Goal: Information Seeking & Learning: Learn about a topic

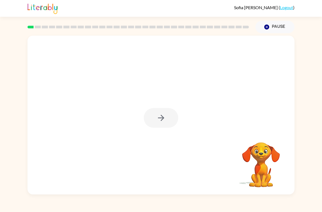
click at [161, 120] on div at bounding box center [161, 118] width 34 height 20
click at [160, 116] on icon "button" at bounding box center [160, 117] width 9 height 9
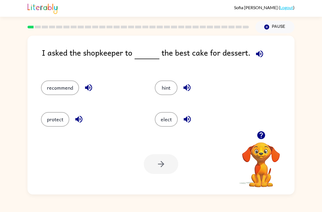
click at [66, 88] on button "recommend" at bounding box center [60, 87] width 38 height 15
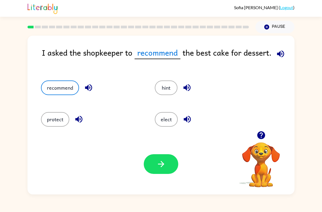
click at [161, 164] on icon "button" at bounding box center [161, 164] width 6 height 6
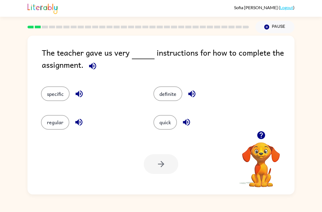
click at [57, 96] on button "specific" at bounding box center [55, 93] width 29 height 15
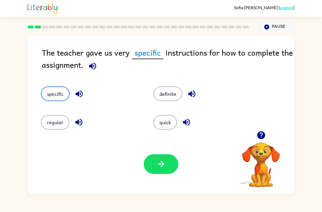
click at [169, 163] on button "button" at bounding box center [161, 164] width 34 height 20
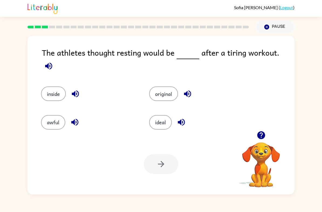
click at [169, 121] on button "ideal" at bounding box center [160, 122] width 23 height 15
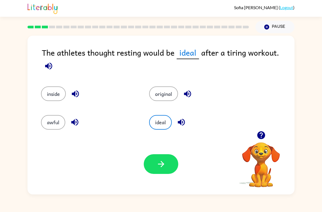
click at [170, 171] on button "button" at bounding box center [161, 164] width 34 height 20
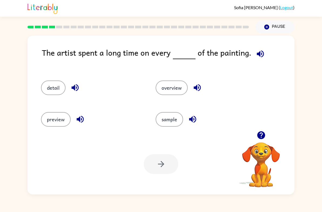
click at [52, 90] on button "detail" at bounding box center [53, 87] width 25 height 15
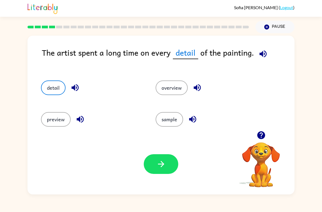
click at [158, 165] on icon "button" at bounding box center [160, 163] width 9 height 9
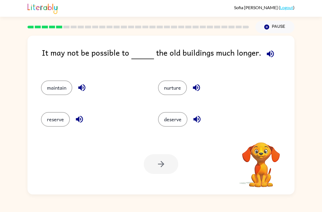
click at [60, 89] on button "maintain" at bounding box center [56, 87] width 31 height 15
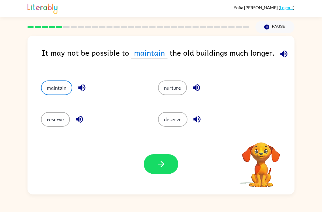
click at [168, 162] on button "button" at bounding box center [161, 164] width 34 height 20
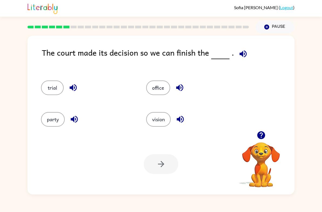
click at [53, 92] on button "trial" at bounding box center [52, 87] width 23 height 15
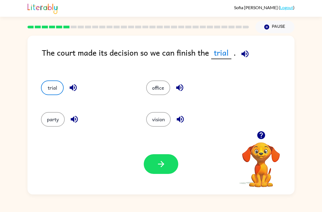
click at [164, 171] on button "button" at bounding box center [161, 164] width 34 height 20
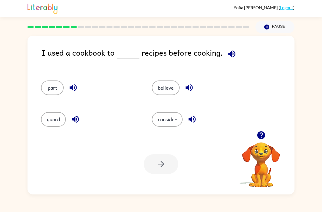
click at [174, 122] on button "consider" at bounding box center [167, 119] width 31 height 15
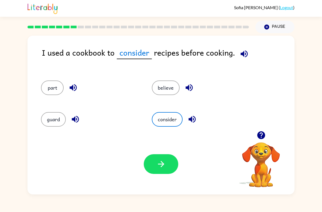
click at [165, 165] on icon "button" at bounding box center [160, 163] width 9 height 9
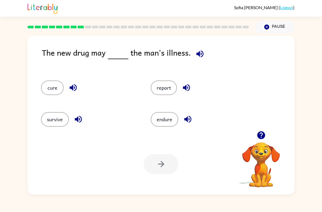
click at [53, 91] on button "cure" at bounding box center [52, 87] width 23 height 15
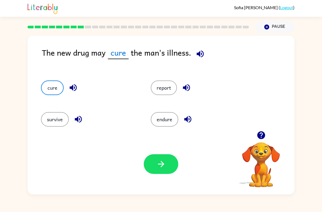
click at [164, 165] on icon "button" at bounding box center [160, 163] width 9 height 9
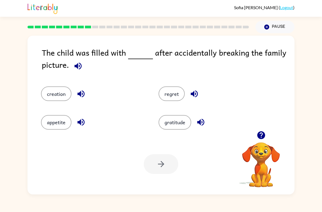
click at [175, 96] on button "regret" at bounding box center [171, 93] width 26 height 15
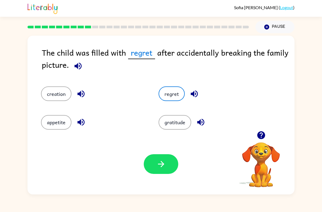
click at [171, 173] on button "button" at bounding box center [161, 164] width 34 height 20
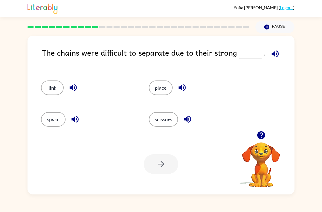
click at [49, 93] on button "link" at bounding box center [52, 87] width 23 height 15
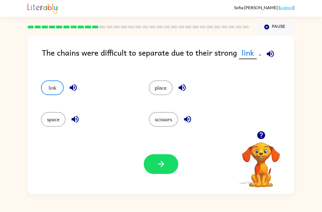
click at [44, 92] on button "link" at bounding box center [52, 87] width 23 height 15
click at [52, 90] on button "link" at bounding box center [52, 87] width 23 height 15
click at [49, 119] on button "space" at bounding box center [53, 119] width 25 height 15
click at [50, 94] on button "link" at bounding box center [52, 87] width 23 height 15
click at [171, 165] on button "button" at bounding box center [161, 164] width 34 height 20
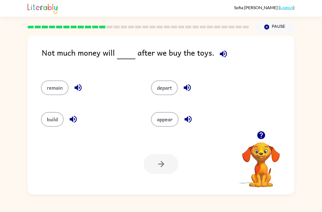
click at [59, 90] on button "remain" at bounding box center [54, 87] width 27 height 15
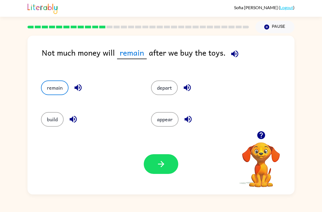
click at [167, 168] on button "button" at bounding box center [161, 164] width 34 height 20
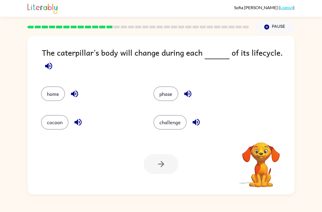
click at [172, 98] on button "phase" at bounding box center [165, 93] width 25 height 15
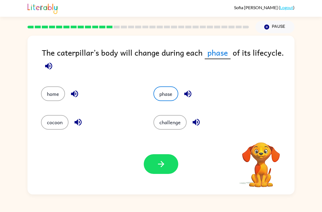
click at [163, 166] on icon "button" at bounding box center [160, 163] width 9 height 9
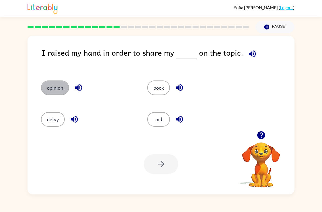
click at [58, 90] on button "opinion" at bounding box center [55, 87] width 28 height 15
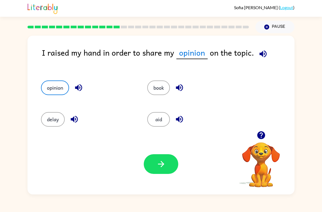
click at [161, 168] on icon "button" at bounding box center [160, 163] width 9 height 9
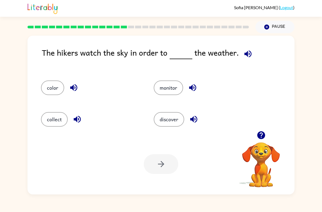
click at [179, 121] on button "discover" at bounding box center [169, 119] width 30 height 15
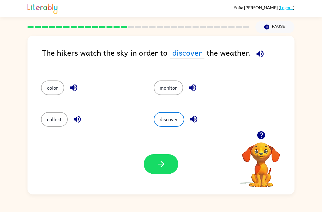
click at [52, 122] on button "collect" at bounding box center [54, 119] width 27 height 15
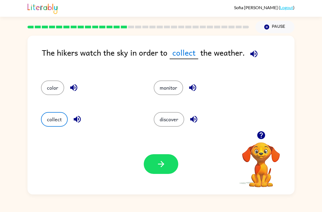
click at [175, 95] on button "monitor" at bounding box center [168, 87] width 29 height 15
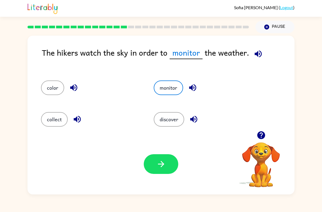
click at [163, 164] on icon "button" at bounding box center [161, 164] width 6 height 6
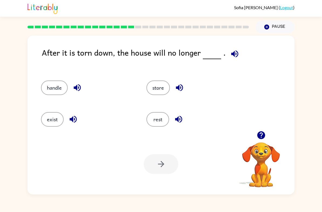
click at [53, 120] on button "exist" at bounding box center [52, 119] width 23 height 15
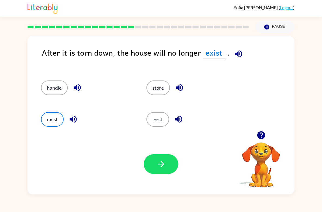
click at [163, 170] on button "button" at bounding box center [161, 164] width 34 height 20
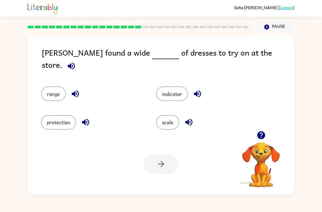
click at [51, 90] on button "range" at bounding box center [53, 93] width 25 height 15
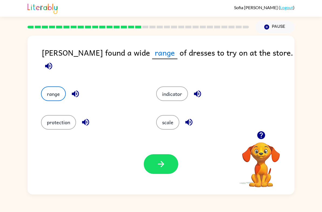
click at [163, 165] on icon "button" at bounding box center [160, 163] width 9 height 9
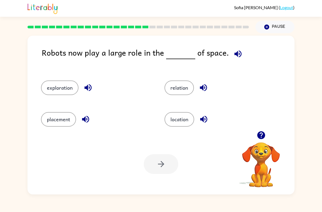
click at [0, 203] on div "[PERSON_NAME] ( Logout ) Pause Pause Robots now play a large role in the of spa…" at bounding box center [161, 106] width 322 height 212
click at [53, 88] on button "exploration" at bounding box center [59, 87] width 37 height 15
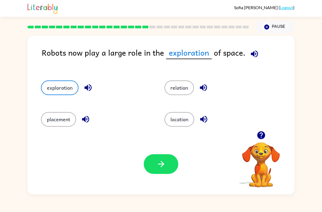
click at [160, 167] on icon "button" at bounding box center [160, 163] width 9 height 9
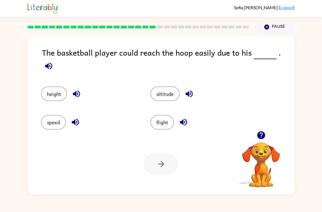
click at [48, 86] on button "height" at bounding box center [54, 93] width 26 height 15
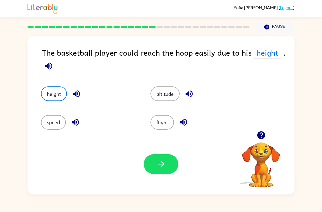
click at [158, 172] on button "button" at bounding box center [161, 164] width 34 height 20
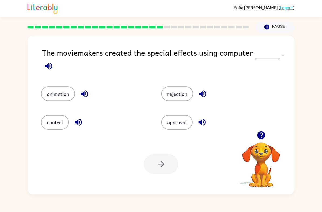
click at [63, 94] on button "animation" at bounding box center [58, 93] width 34 height 15
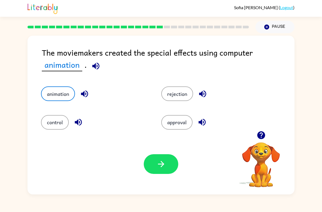
click at [151, 167] on button "button" at bounding box center [161, 164] width 34 height 20
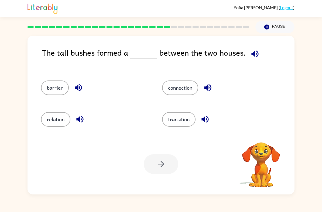
click at [189, 84] on button "connection" at bounding box center [180, 87] width 36 height 15
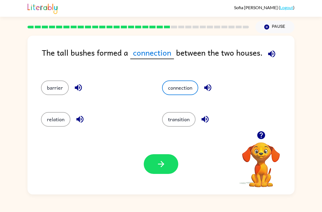
click at [45, 86] on button "barrier" at bounding box center [55, 87] width 28 height 15
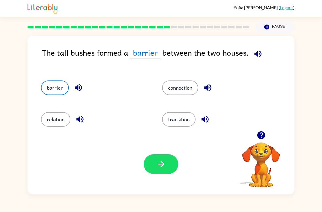
click at [172, 160] on button "button" at bounding box center [161, 164] width 34 height 20
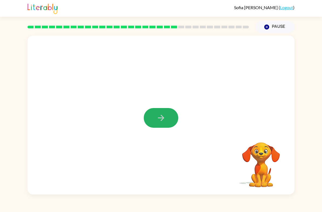
click at [154, 122] on button "button" at bounding box center [161, 118] width 34 height 20
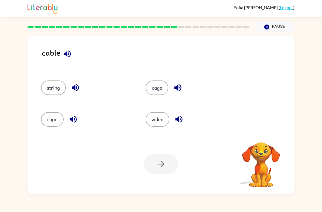
click at [56, 87] on button "string" at bounding box center [53, 87] width 25 height 15
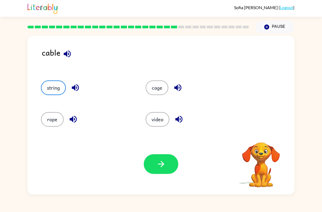
click at [160, 161] on icon "button" at bounding box center [160, 163] width 9 height 9
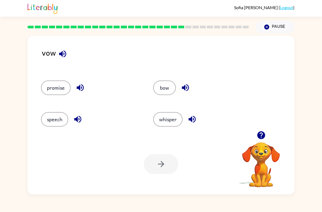
click at [63, 89] on button "promise" at bounding box center [56, 87] width 30 height 15
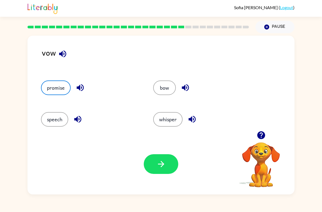
click at [162, 162] on icon "button" at bounding box center [160, 163] width 9 height 9
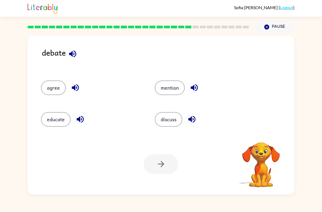
click at [164, 122] on button "discuss" at bounding box center [168, 119] width 27 height 15
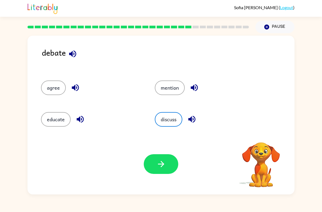
click at [166, 167] on button "button" at bounding box center [161, 164] width 34 height 20
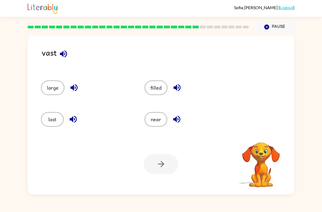
click at [57, 88] on button "large" at bounding box center [52, 87] width 23 height 15
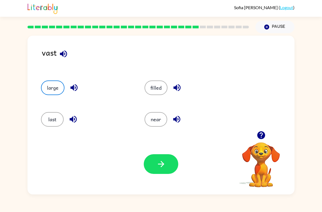
click at [164, 166] on icon "button" at bounding box center [160, 163] width 9 height 9
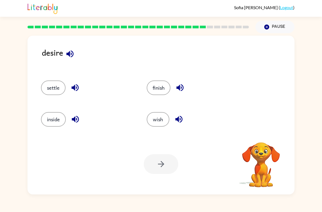
click at [151, 124] on button "wish" at bounding box center [158, 119] width 23 height 15
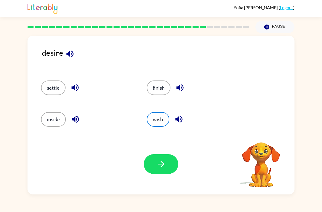
click at [162, 167] on icon "button" at bounding box center [160, 163] width 9 height 9
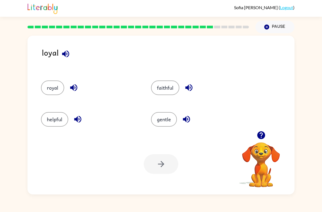
click at [167, 90] on button "faithful" at bounding box center [165, 87] width 28 height 15
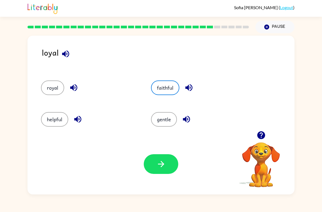
click at [172, 165] on button "button" at bounding box center [161, 164] width 34 height 20
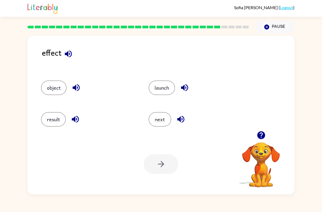
click at [52, 119] on button "result" at bounding box center [53, 119] width 25 height 15
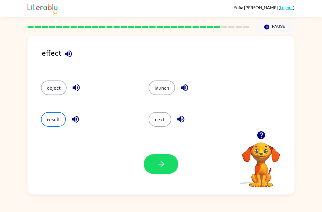
click at [161, 162] on icon "button" at bounding box center [161, 164] width 6 height 6
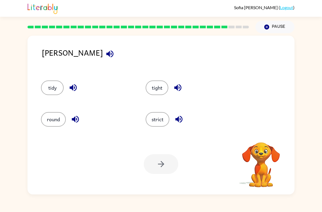
click at [154, 119] on button "strict" at bounding box center [158, 119] width 24 height 15
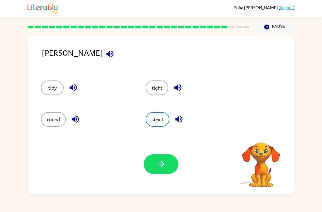
click at [158, 168] on icon "button" at bounding box center [160, 163] width 9 height 9
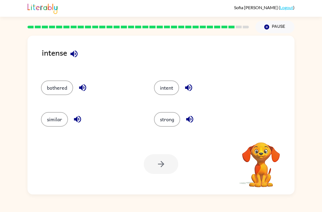
click at [164, 122] on button "strong" at bounding box center [167, 119] width 26 height 15
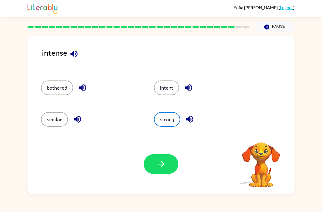
click at [163, 162] on icon "button" at bounding box center [160, 163] width 9 height 9
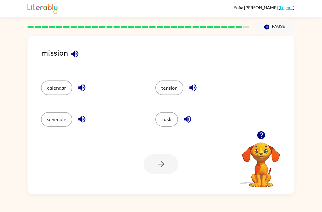
click at [168, 122] on button "task" at bounding box center [166, 119] width 23 height 15
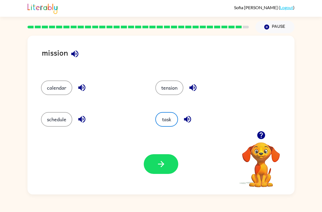
click at [178, 165] on button "button" at bounding box center [161, 164] width 34 height 20
